Goal: Task Accomplishment & Management: Manage account settings

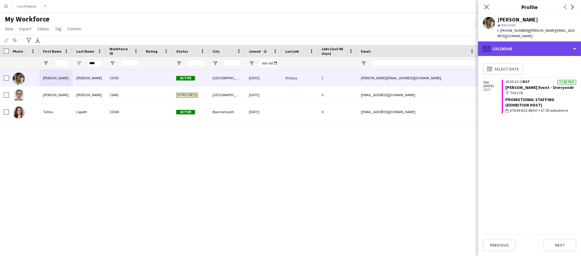
click at [525, 44] on div "calendar-full Calendar" at bounding box center [529, 48] width 103 height 15
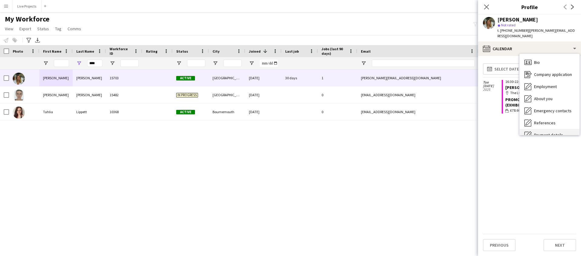
click at [547, 132] on span "Payment details" at bounding box center [548, 134] width 29 height 5
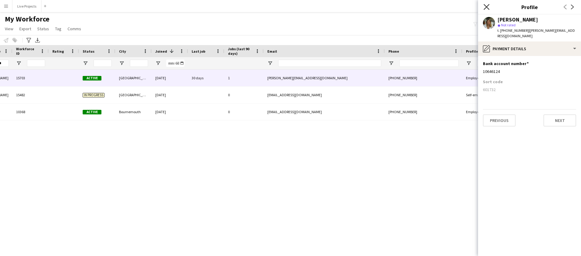
click at [487, 6] on icon at bounding box center [486, 7] width 6 height 6
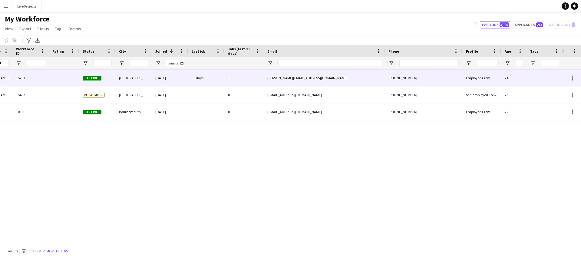
click at [62, 77] on div at bounding box center [64, 78] width 30 height 17
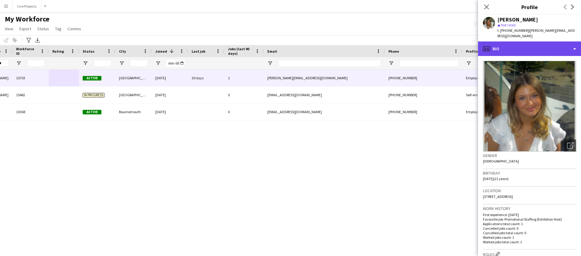
click at [531, 43] on div "profile Bio" at bounding box center [529, 48] width 103 height 15
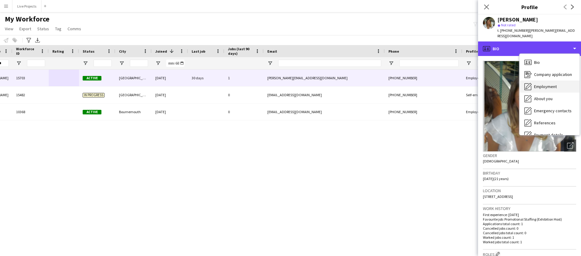
scroll to position [69, 0]
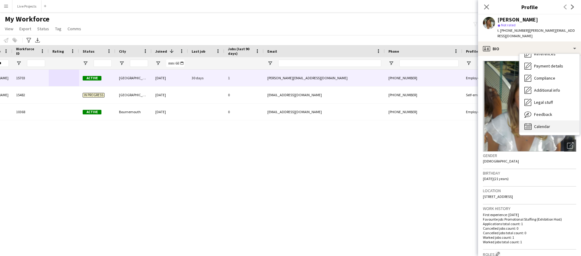
click at [541, 124] on span "Calendar" at bounding box center [542, 126] width 16 height 5
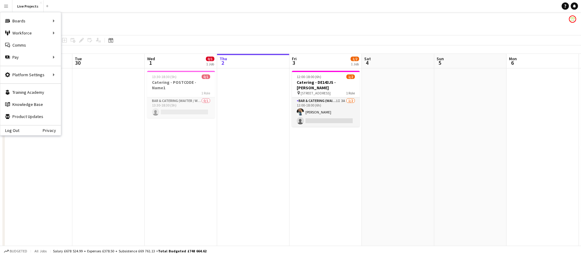
scroll to position [0, 145]
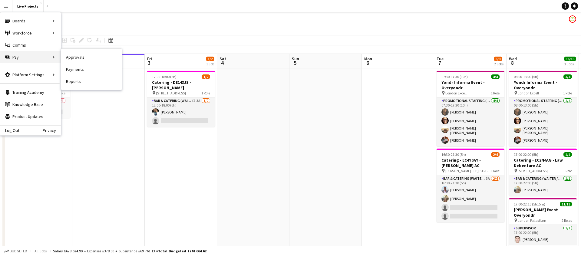
click at [38, 59] on div "Pay Pay" at bounding box center [30, 57] width 61 height 12
click at [39, 57] on div "Pay Pay" at bounding box center [30, 57] width 61 height 12
click at [82, 69] on link "Payments" at bounding box center [91, 69] width 61 height 12
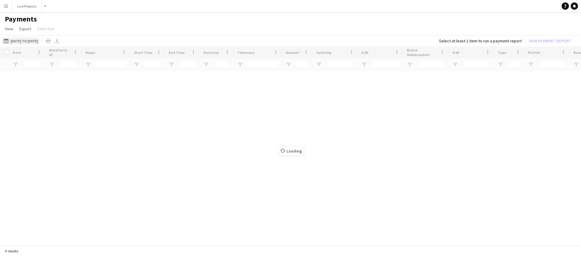
click at [37, 40] on button "[DATE] to [DATE] [DATE] to [DATE]" at bounding box center [20, 40] width 37 height 7
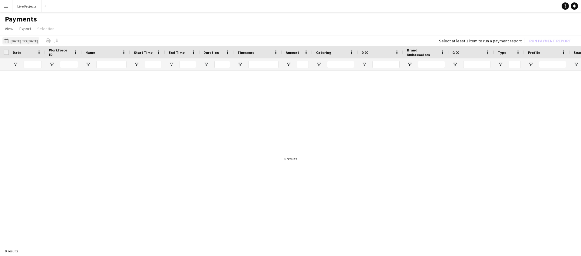
click at [37, 40] on button "[DATE] to [DATE] [DATE] to [DATE]" at bounding box center [20, 40] width 37 height 7
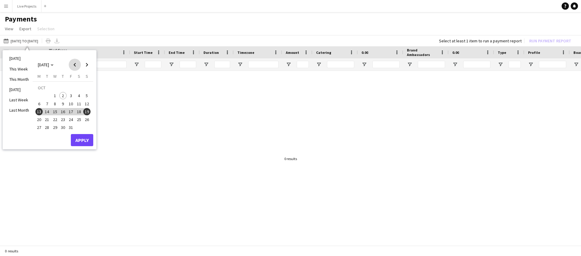
click at [73, 64] on span "Previous month" at bounding box center [75, 65] width 12 height 12
click at [38, 96] on span "1" at bounding box center [38, 95] width 7 height 7
click at [88, 94] on span "7" at bounding box center [86, 95] width 7 height 7
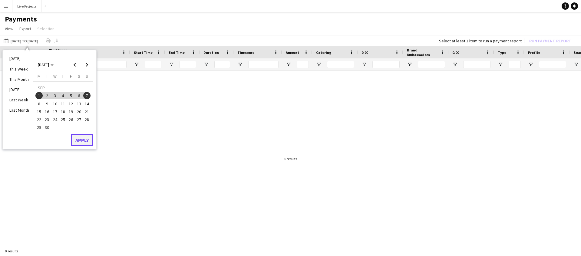
click at [79, 140] on button "Apply" at bounding box center [82, 140] width 22 height 12
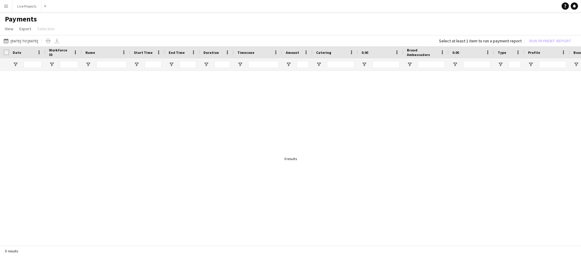
click at [6, 6] on app-icon "Menu" at bounding box center [6, 6] width 5 height 5
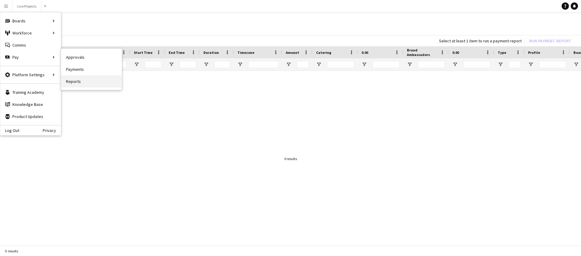
click at [78, 80] on link "Reports" at bounding box center [91, 81] width 61 height 12
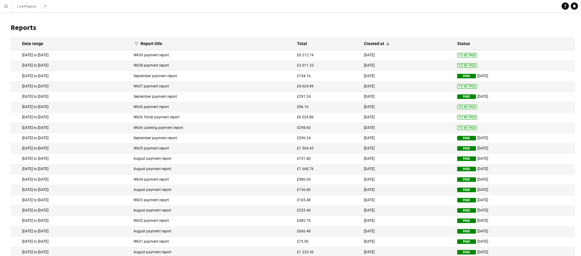
click at [216, 128] on mat-cell "Wk36 catering payment report" at bounding box center [211, 128] width 163 height 10
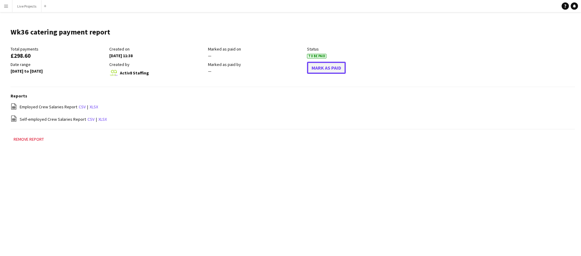
click at [322, 68] on button "Mark As Paid" at bounding box center [326, 68] width 39 height 12
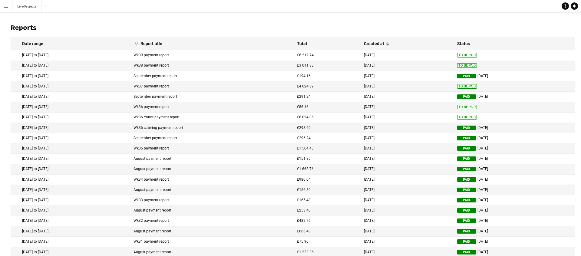
click at [215, 117] on mat-cell "Wk36 Yondr payment report" at bounding box center [211, 118] width 163 height 10
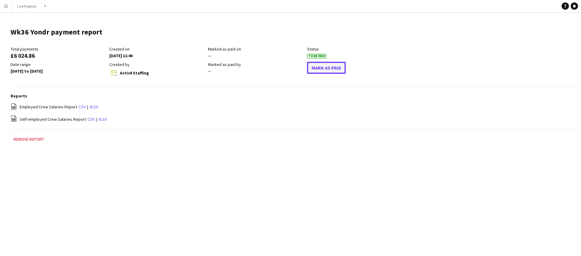
click at [331, 69] on button "Mark As Paid" at bounding box center [326, 68] width 39 height 12
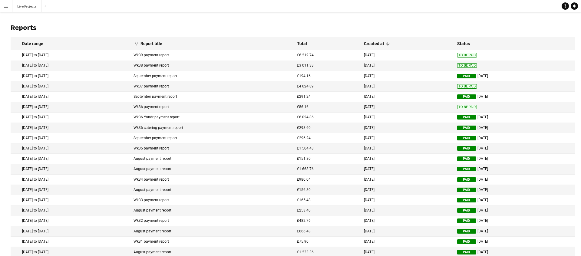
click at [251, 107] on mat-cell "Wk36 payment report" at bounding box center [211, 107] width 163 height 10
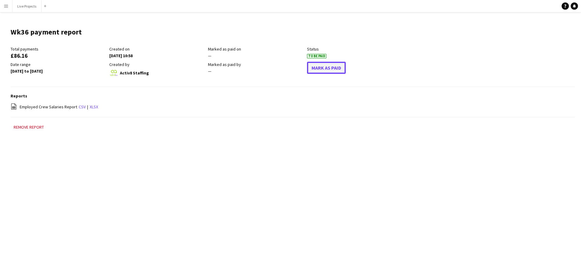
click at [325, 67] on button "Mark As Paid" at bounding box center [326, 68] width 39 height 12
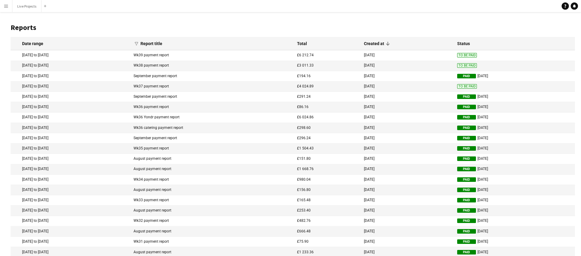
click at [294, 84] on mat-cell "Wk37 payment report" at bounding box center [211, 86] width 163 height 10
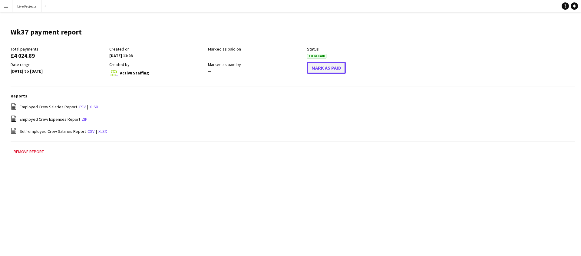
click at [327, 69] on button "Mark As Paid" at bounding box center [326, 68] width 39 height 12
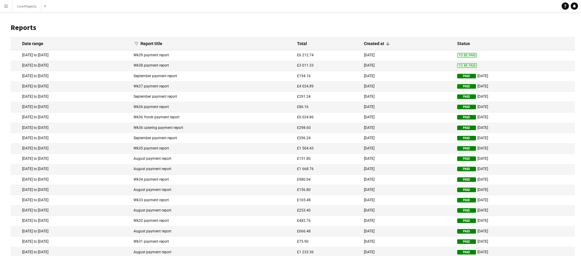
click at [245, 65] on mat-cell "Wk38 payment report" at bounding box center [211, 66] width 163 height 10
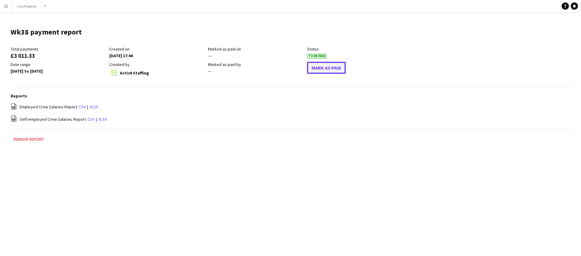
click at [330, 67] on button "Mark As Paid" at bounding box center [326, 68] width 39 height 12
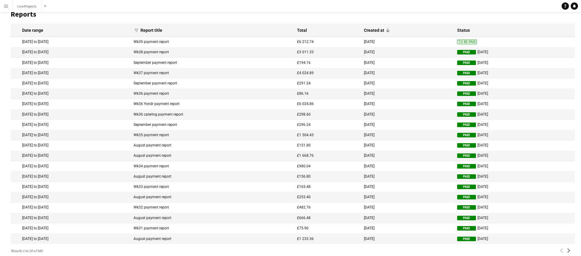
scroll to position [14, 0]
click at [27, 10] on button "Live Projects Close" at bounding box center [26, 6] width 29 height 12
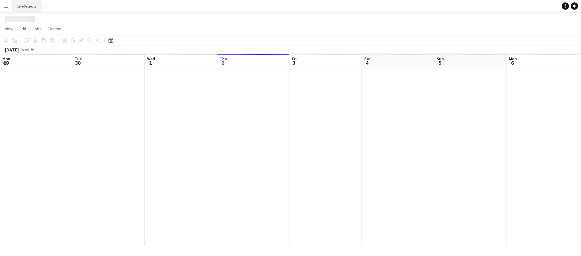
scroll to position [0, 145]
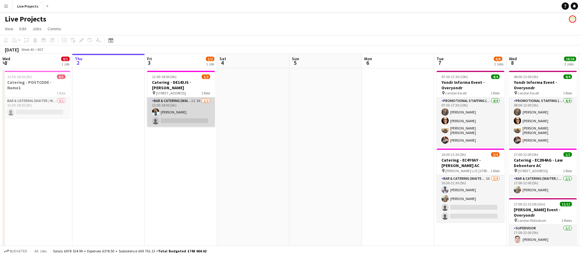
click at [187, 109] on app-card-role "Bar & Catering (Waiter / waitress) 1I 3A [DATE] 12:00-18:00 (6h) [PERSON_NAME] …" at bounding box center [181, 111] width 68 height 29
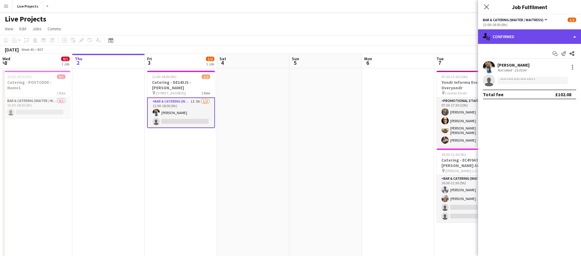
click at [551, 36] on div "single-neutral-actions-check-2 Confirmed" at bounding box center [529, 36] width 103 height 15
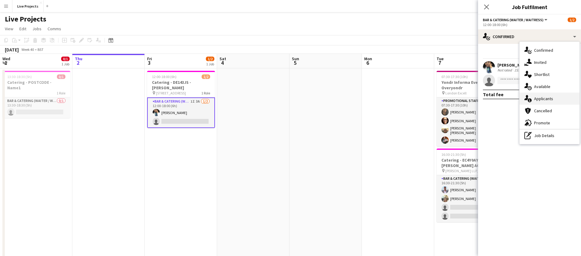
click at [546, 96] on span "Applicants" at bounding box center [543, 98] width 19 height 5
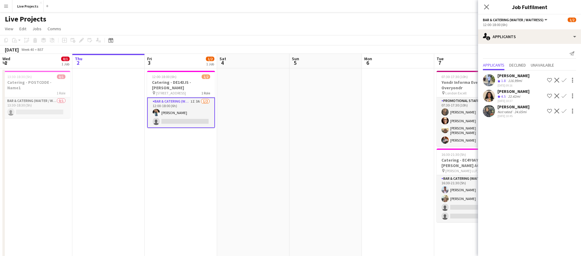
click at [565, 95] on app-icon "Confirm" at bounding box center [563, 96] width 5 height 5
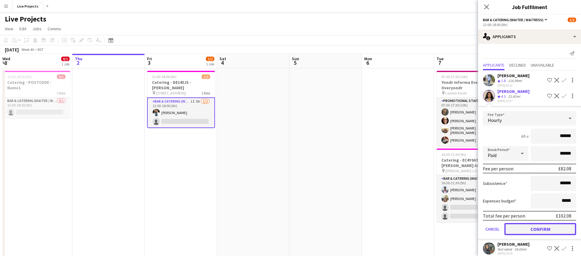
click at [536, 229] on button "Confirm" at bounding box center [540, 229] width 72 height 12
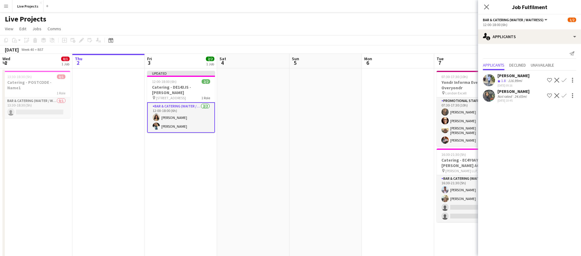
click at [485, 5] on icon "Close pop-in" at bounding box center [486, 7] width 5 height 5
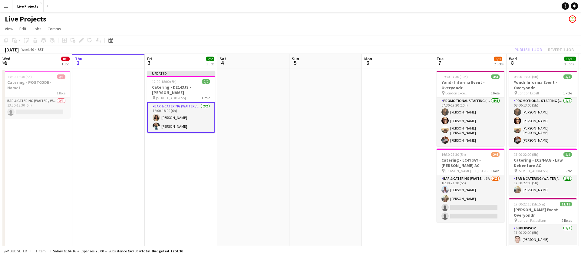
click at [524, 50] on div "Publish 1 job Revert 1 job" at bounding box center [544, 50] width 74 height 8
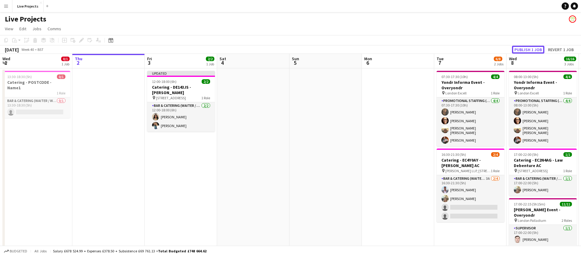
click at [524, 50] on button "Publish 1 job" at bounding box center [528, 50] width 32 height 8
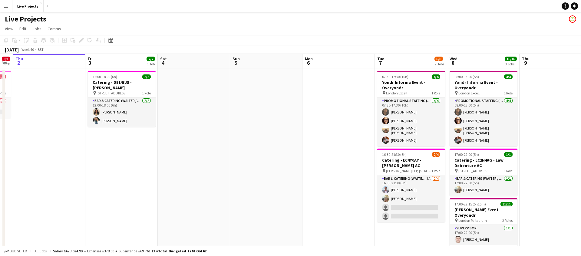
scroll to position [0, 205]
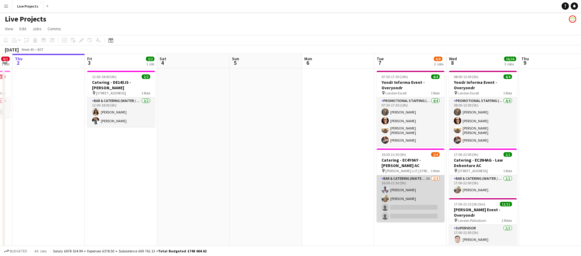
click at [417, 199] on app-card-role "Bar & Catering (Waiter / waitress) 3A [DATE] 16:30-21:30 (5h) [PERSON_NAME] NIL…" at bounding box center [410, 198] width 68 height 47
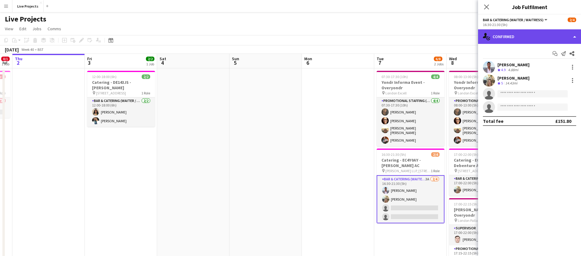
click at [554, 35] on div "single-neutral-actions-check-2 Confirmed" at bounding box center [529, 36] width 103 height 15
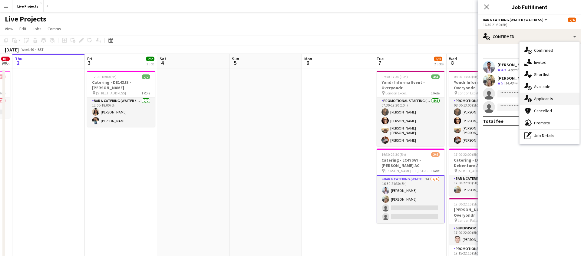
click at [546, 94] on div "single-neutral-actions-information Applicants" at bounding box center [549, 99] width 60 height 12
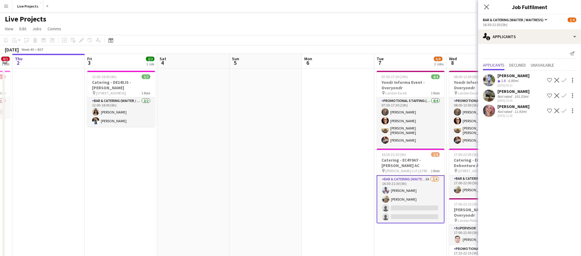
click at [521, 106] on div "[PERSON_NAME]" at bounding box center [513, 106] width 32 height 5
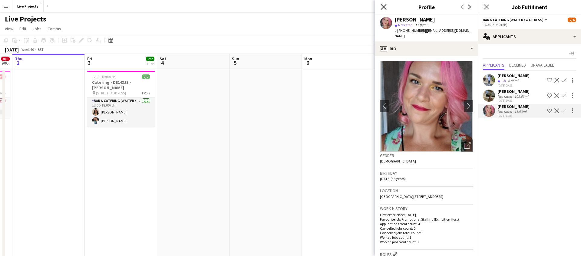
click at [383, 5] on icon "Close pop-in" at bounding box center [383, 7] width 6 height 6
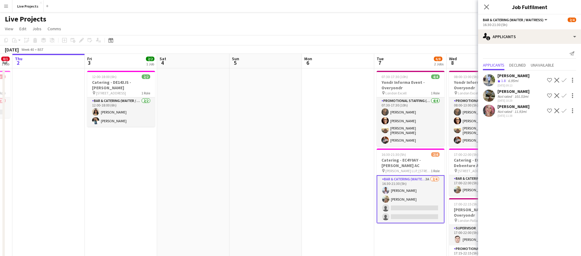
click at [564, 109] on app-icon "Confirm" at bounding box center [563, 110] width 5 height 5
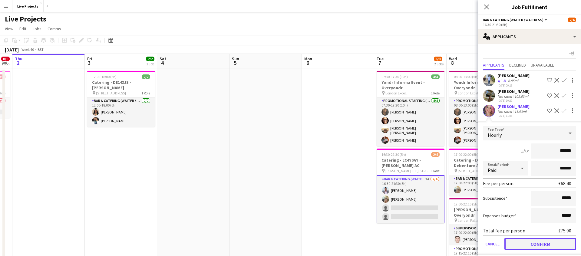
click at [544, 242] on button "Confirm" at bounding box center [540, 244] width 72 height 12
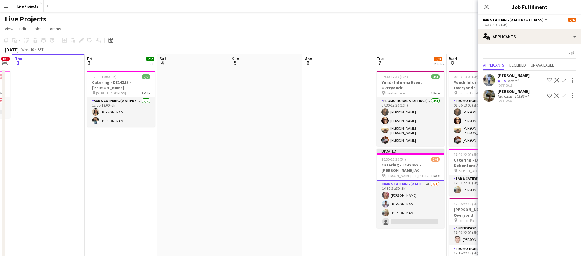
click at [563, 96] on app-icon "Confirm" at bounding box center [563, 95] width 5 height 5
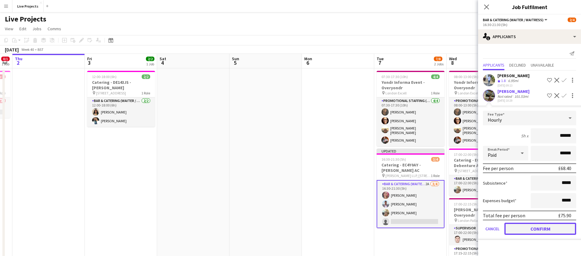
click at [543, 230] on button "Confirm" at bounding box center [540, 229] width 72 height 12
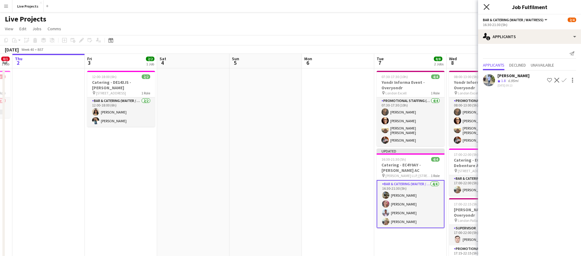
click at [485, 5] on icon "Close pop-in" at bounding box center [486, 7] width 6 height 6
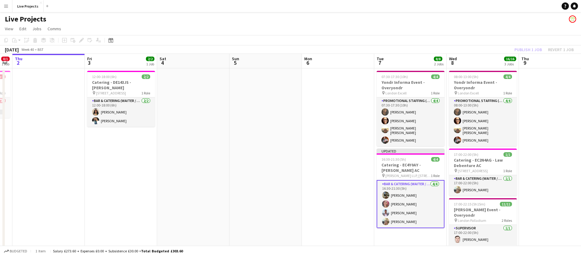
click at [528, 49] on div "Publish 1 job Revert 1 job" at bounding box center [544, 50] width 74 height 8
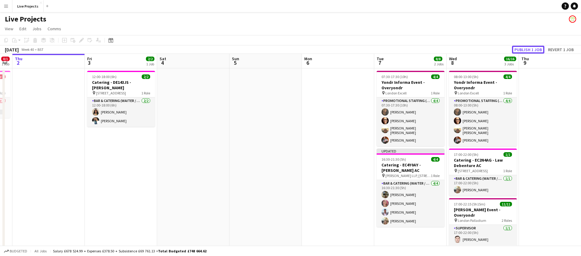
click at [528, 49] on button "Publish 1 job" at bounding box center [528, 50] width 32 height 8
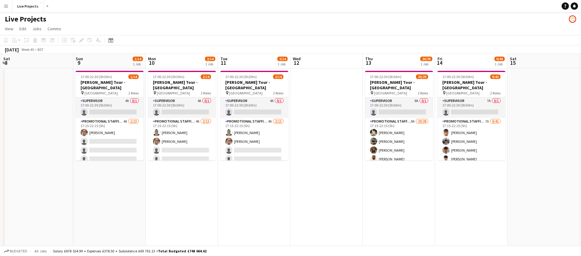
scroll to position [0, 218]
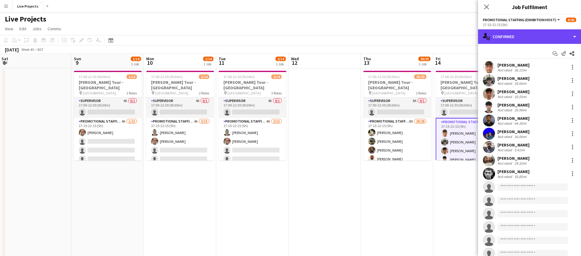
drag, startPoint x: 550, startPoint y: 36, endPoint x: 552, endPoint y: 45, distance: 10.0
click at [550, 36] on div "single-neutral-actions-check-2 Confirmed" at bounding box center [529, 36] width 103 height 15
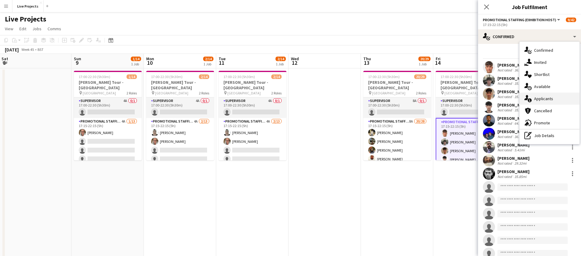
click at [549, 96] on span "Applicants" at bounding box center [543, 98] width 19 height 5
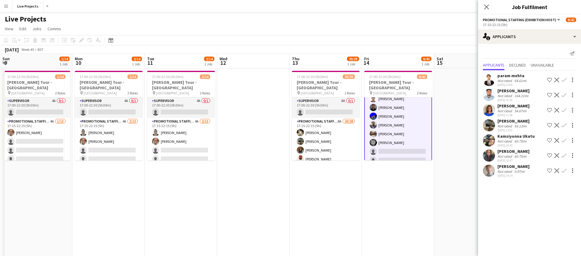
scroll to position [0, 290]
click at [564, 123] on app-icon "Confirm" at bounding box center [563, 125] width 5 height 5
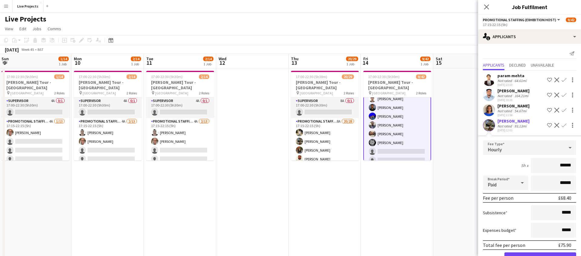
scroll to position [65, 0]
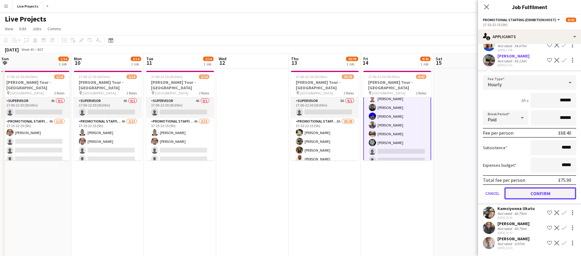
click at [519, 189] on button "Confirm" at bounding box center [540, 193] width 72 height 12
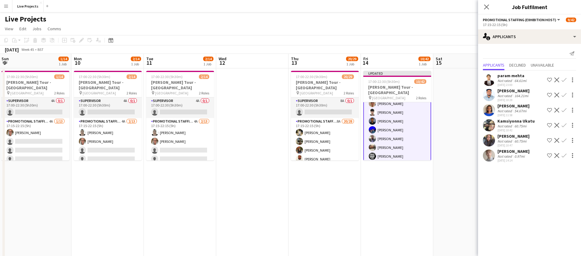
scroll to position [0, 0]
click at [564, 154] on app-icon "Confirm" at bounding box center [563, 155] width 5 height 5
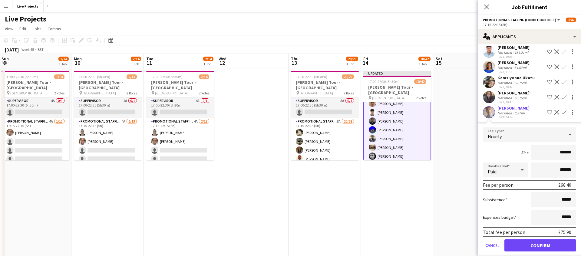
scroll to position [50, 0]
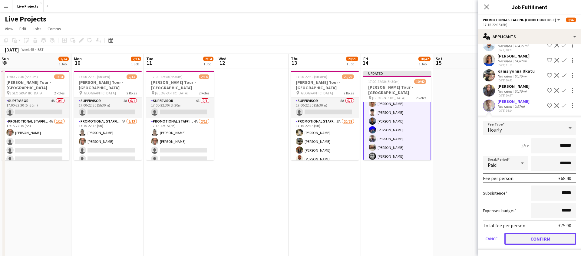
click at [520, 236] on button "Confirm" at bounding box center [540, 239] width 72 height 12
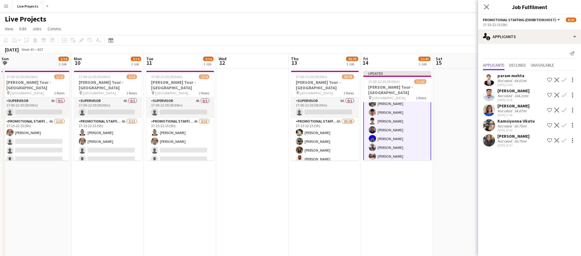
scroll to position [0, 0]
click at [486, 7] on icon at bounding box center [486, 7] width 6 height 6
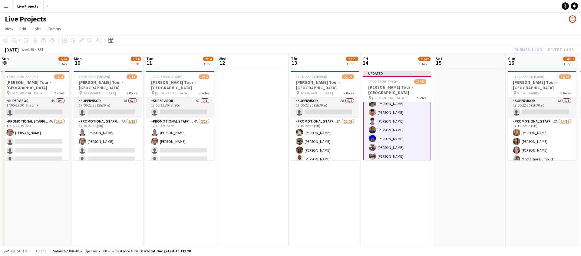
click at [526, 46] on div "Publish 1 job Revert 1 job" at bounding box center [544, 50] width 74 height 8
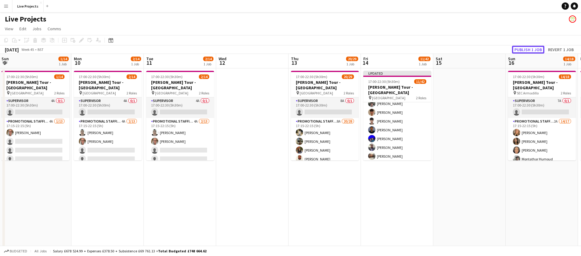
click at [526, 48] on button "Publish 1 job" at bounding box center [528, 50] width 32 height 8
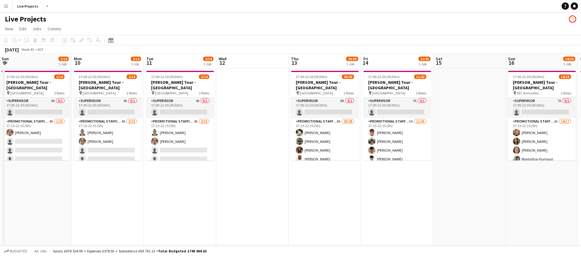
click at [111, 39] on icon "Date picker" at bounding box center [110, 40] width 5 height 5
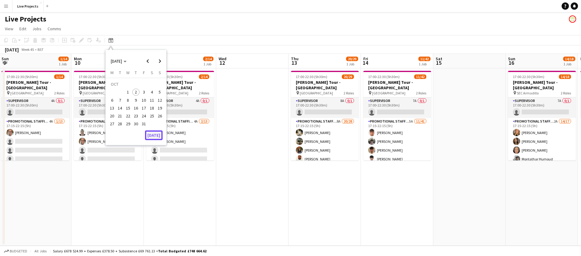
click at [156, 135] on button "[DATE]" at bounding box center [154, 135] width 18 height 10
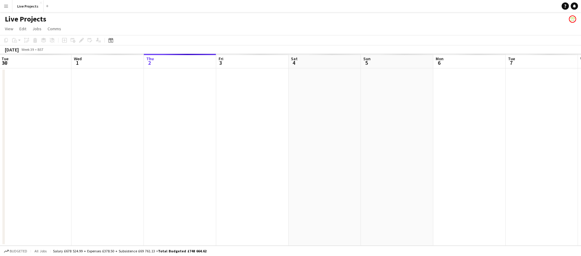
scroll to position [0, 208]
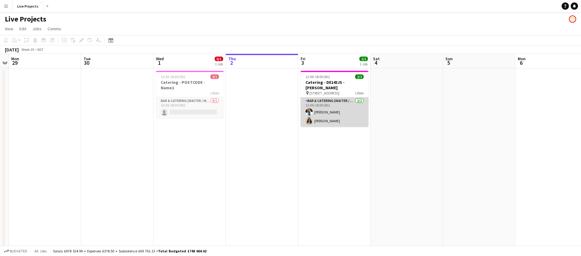
click at [336, 111] on app-card-role "Bar & Catering (Waiter / waitress) [DATE] 12:00-18:00 (6h) [PERSON_NAME] [PERSO…" at bounding box center [334, 111] width 68 height 29
click at [336, 113] on app-card-role "Bar & Catering (Waiter / waitress) [DATE] 12:00-18:00 (6h) [PERSON_NAME] [PERSO…" at bounding box center [334, 111] width 68 height 29
click at [331, 111] on app-card-role "Bar & Catering (Waiter / waitress) [DATE] 12:00-18:00 (6h) [PERSON_NAME] [PERSO…" at bounding box center [334, 111] width 68 height 29
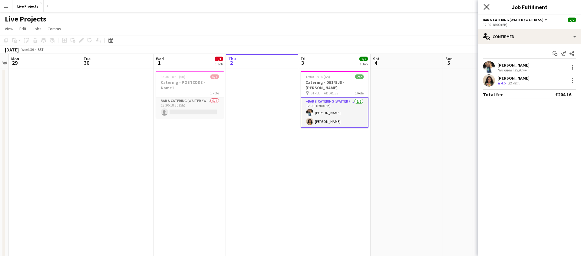
click at [486, 6] on icon "Close pop-in" at bounding box center [486, 7] width 6 height 6
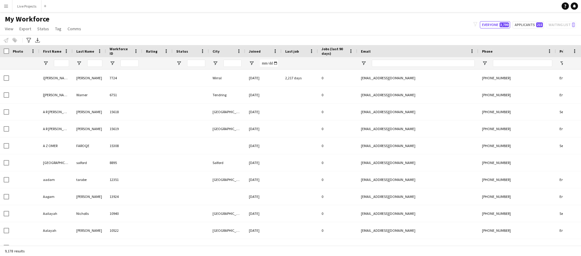
type input "****"
